Goal: Transaction & Acquisition: Obtain resource

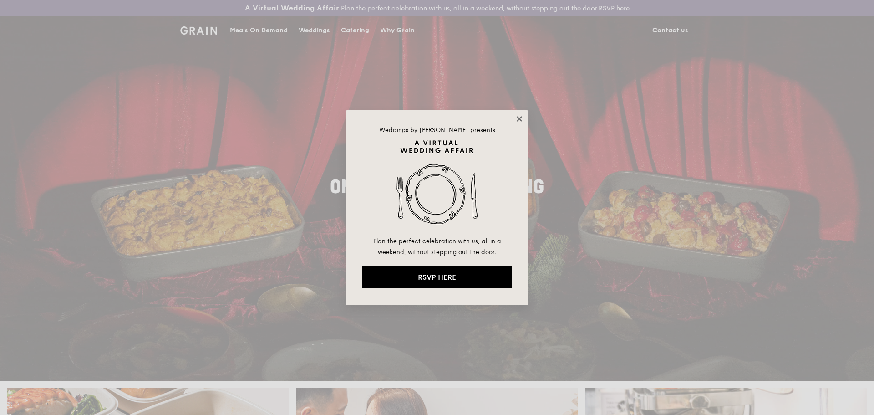
click at [523, 118] on icon at bounding box center [519, 119] width 8 height 8
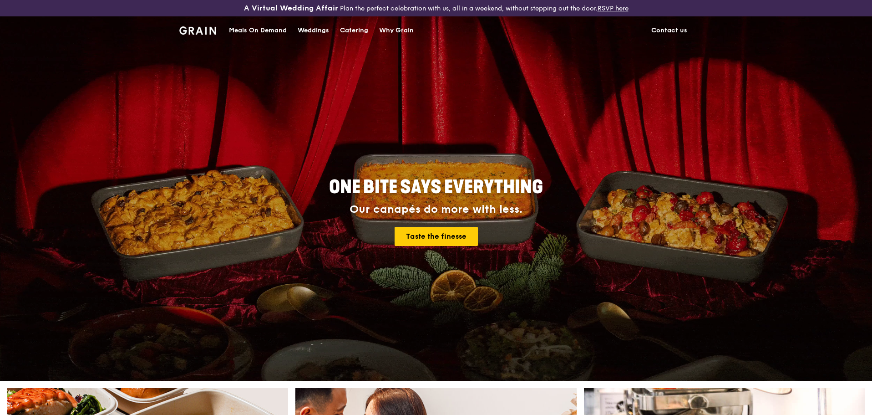
click at [361, 31] on div "Catering" at bounding box center [354, 30] width 28 height 27
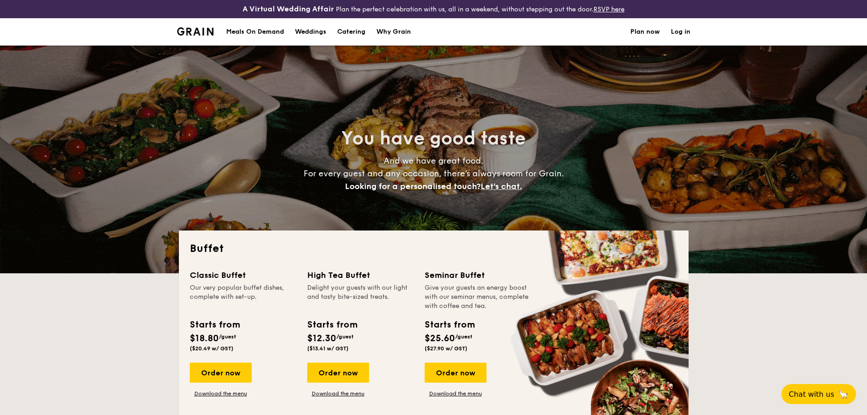
select select
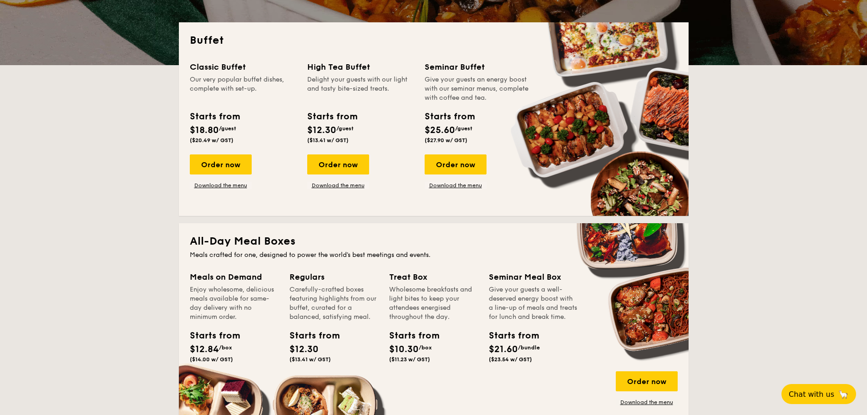
scroll to position [216, 0]
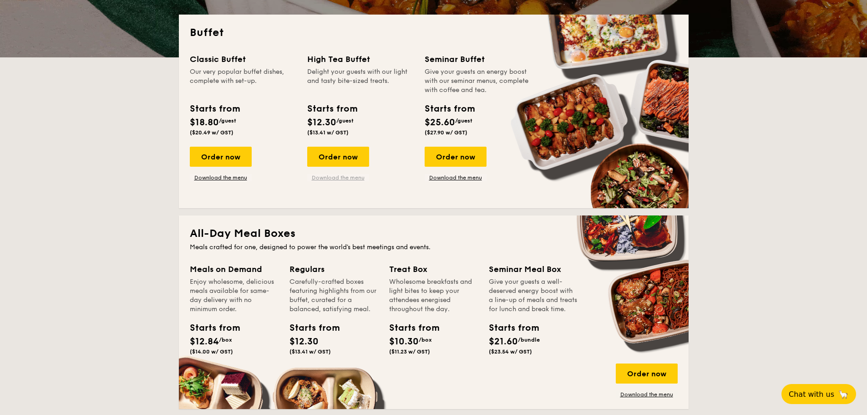
click at [343, 177] on link "Download the menu" at bounding box center [338, 177] width 62 height 7
click at [410, 344] on span "$10.30" at bounding box center [404, 341] width 30 height 11
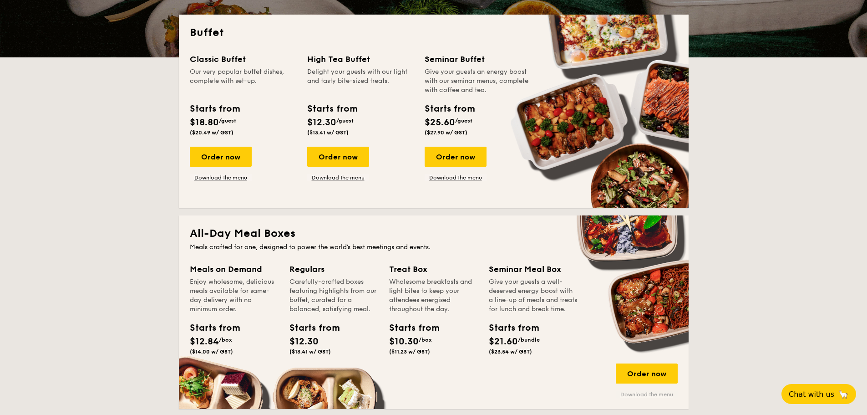
click at [630, 393] on link "Download the menu" at bounding box center [647, 394] width 62 height 7
